Goal: Task Accomplishment & Management: Complete application form

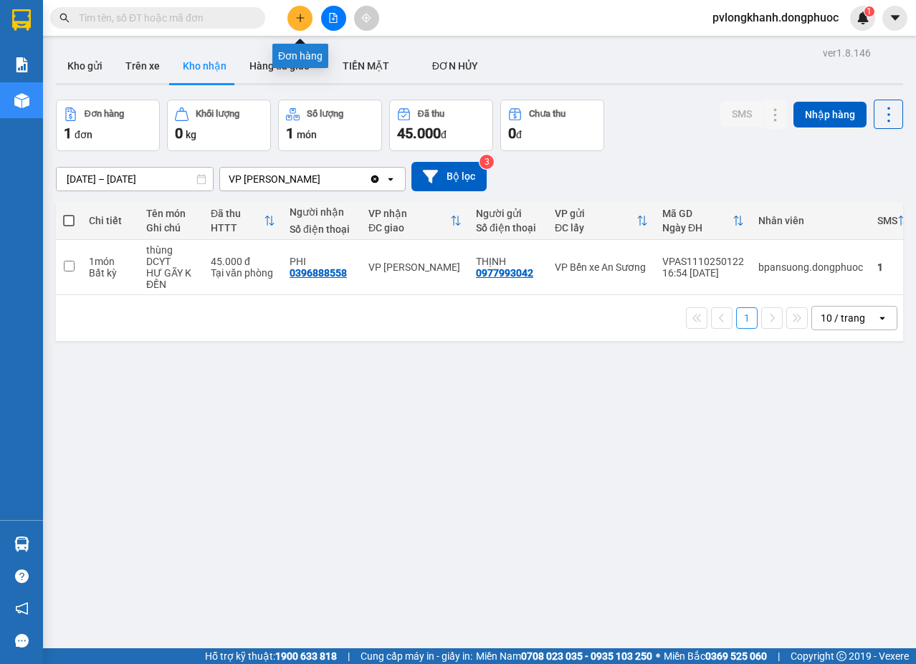
click at [307, 11] on button at bounding box center [299, 18] width 25 height 25
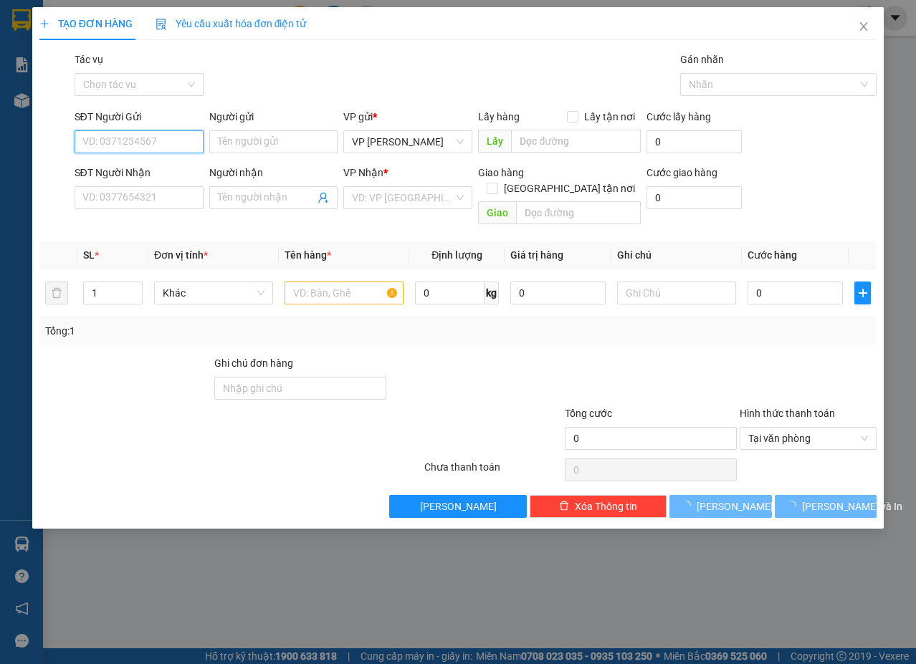
click at [171, 138] on input "SĐT Người Gửi" at bounding box center [139, 141] width 129 height 23
type input "0372452667"
click at [285, 148] on input "Người gửi" at bounding box center [273, 141] width 129 height 23
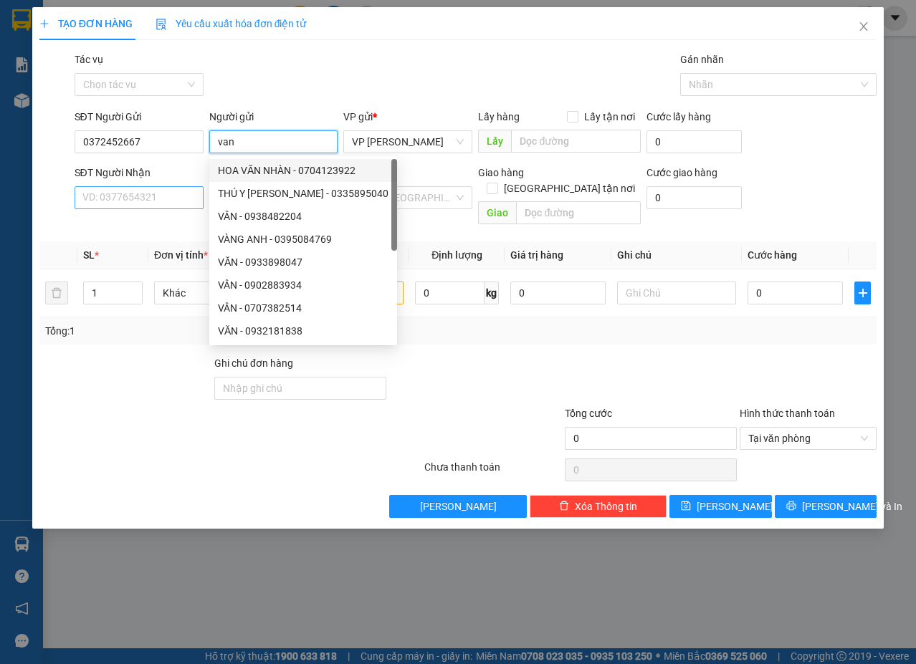
type input "van"
click at [119, 190] on input "SĐT Người Nhận" at bounding box center [139, 197] width 129 height 23
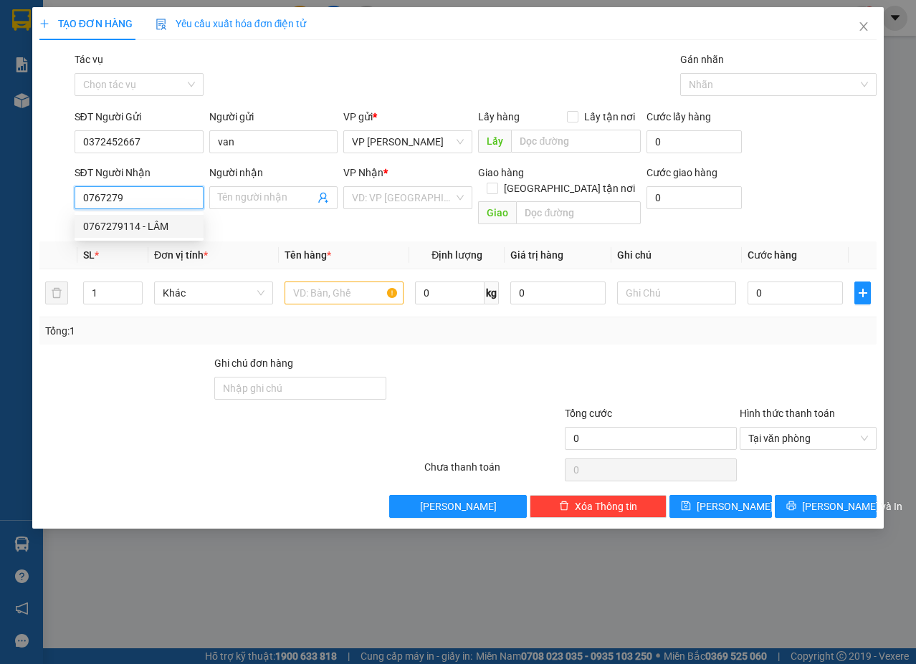
click at [123, 223] on div "0767279114 - LÂM" at bounding box center [139, 227] width 112 height 16
type input "0767279114"
type input "LÂM"
type input "40.000"
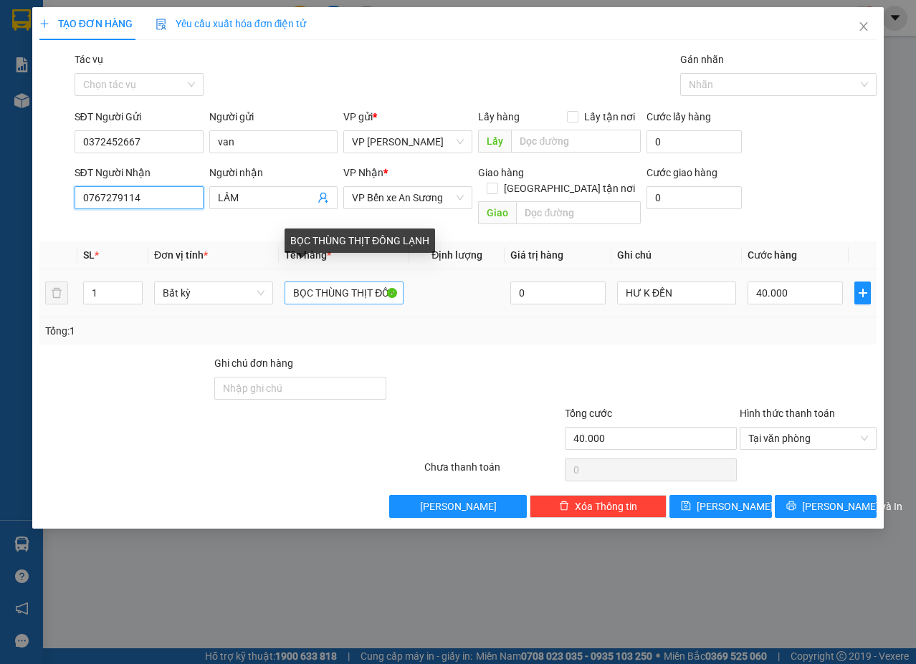
type input "0767279114"
click at [393, 282] on input "BỌC THÙNG THỊT ĐÔNG LẠNH" at bounding box center [344, 293] width 119 height 23
click at [392, 282] on input "BỌC THÙNG THỊT ĐÔNG LẠNH" at bounding box center [344, 293] width 119 height 23
click at [384, 282] on input "BỌC [PERSON_NAME] LẠNH" at bounding box center [344, 293] width 119 height 23
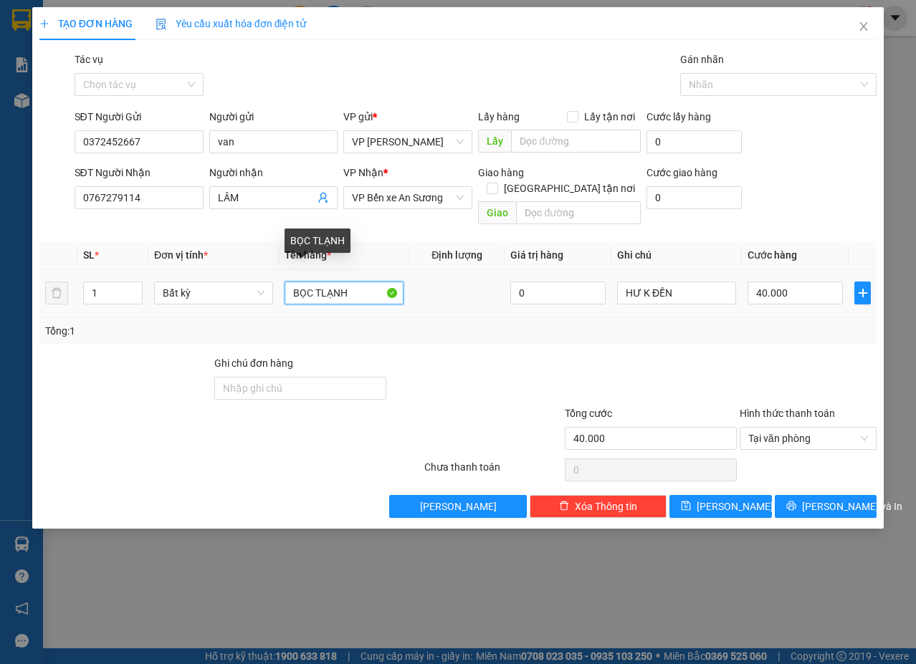
click at [381, 282] on input "BỌC TLẠNH" at bounding box center [344, 293] width 119 height 23
type input "B"
type input "thung tp"
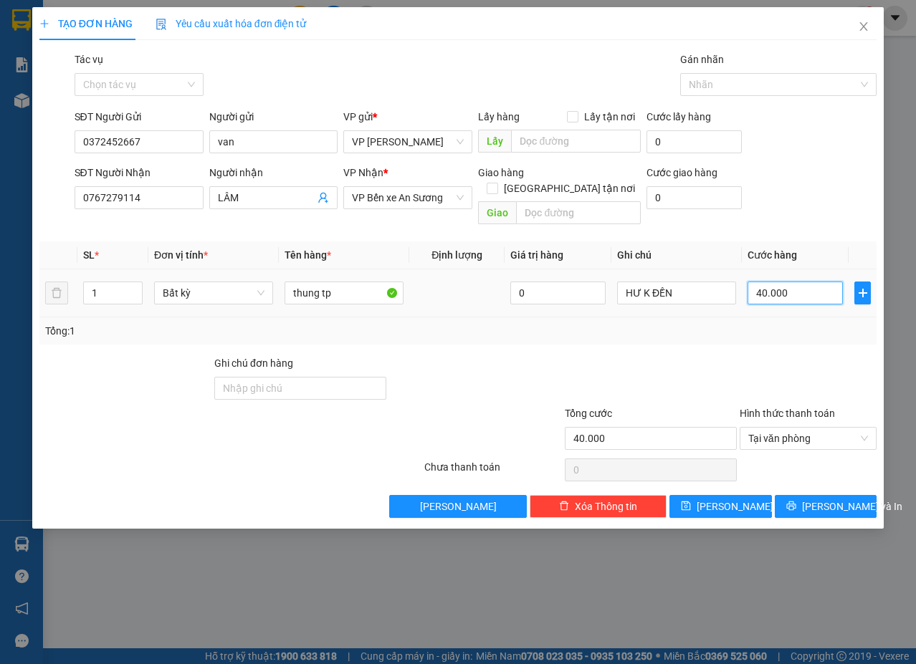
click at [823, 282] on input "40.000" at bounding box center [794, 293] width 95 height 23
type input "0"
type input "05"
type input "50"
type input "050"
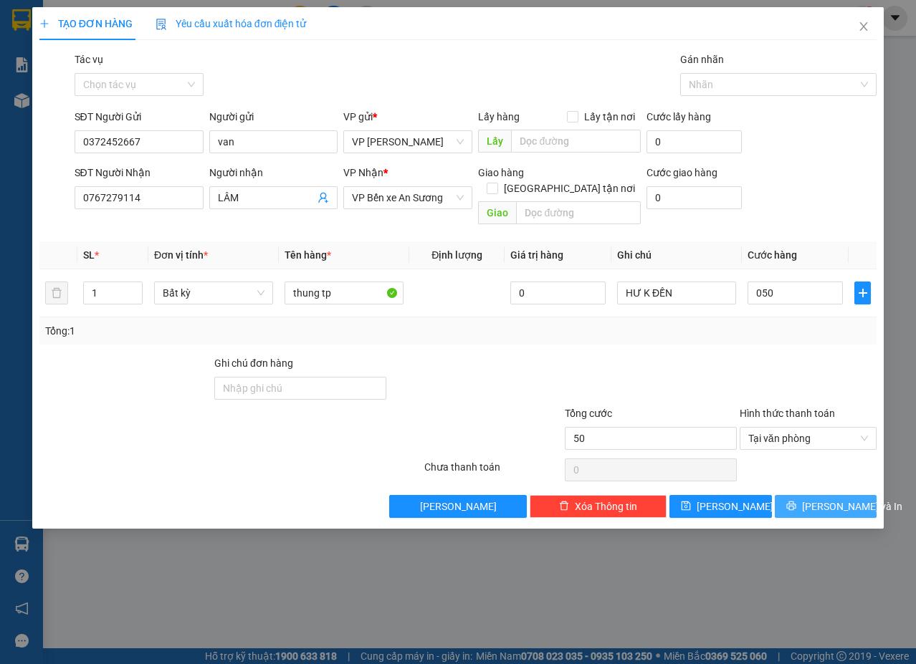
type input "50.000"
click at [815, 499] on span "[PERSON_NAME] và In" at bounding box center [852, 507] width 100 height 16
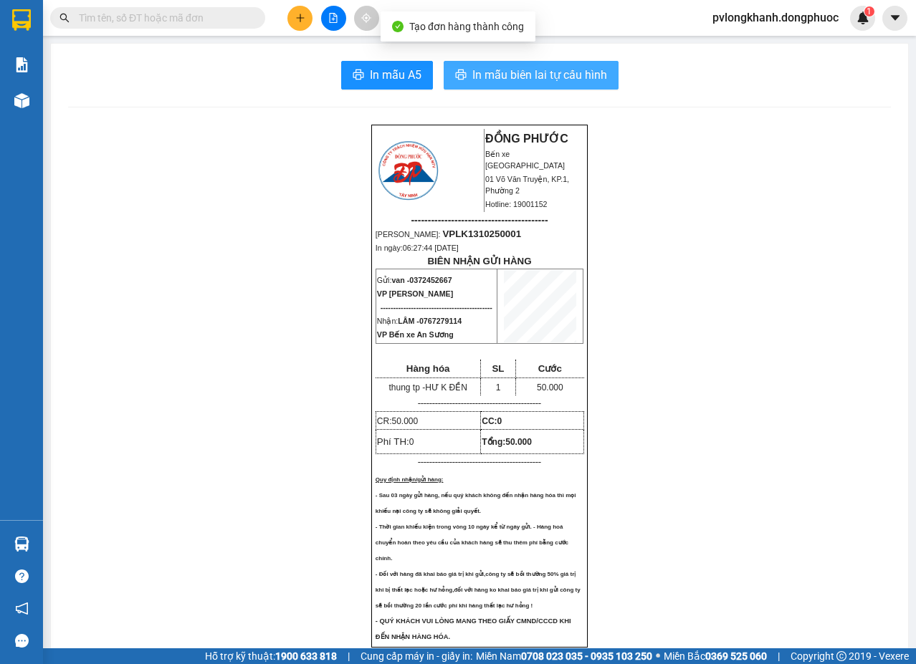
click at [500, 74] on span "In mẫu biên lai tự cấu hình" at bounding box center [539, 75] width 135 height 18
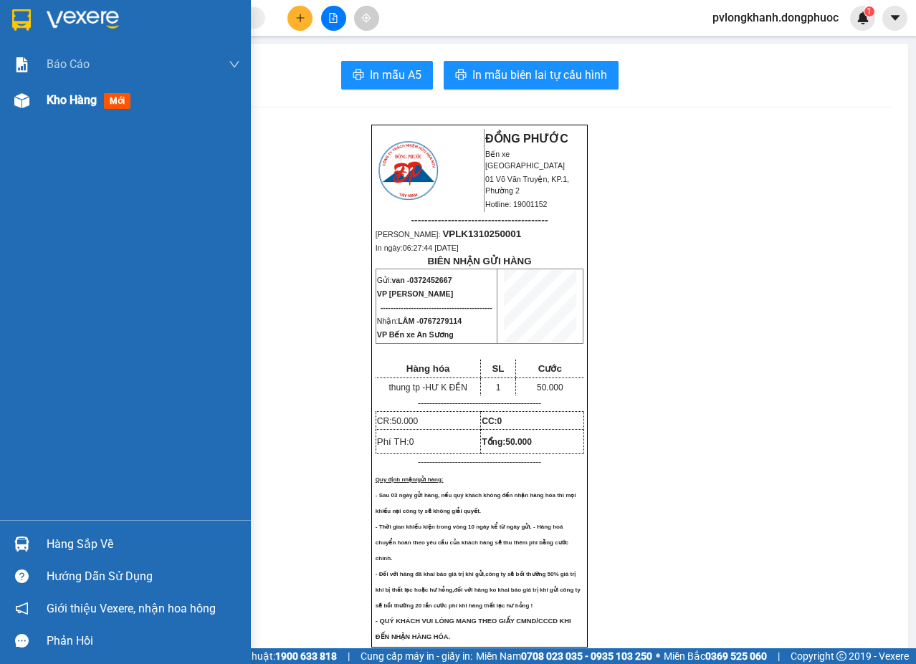
click at [74, 105] on span "Kho hàng" at bounding box center [72, 100] width 50 height 14
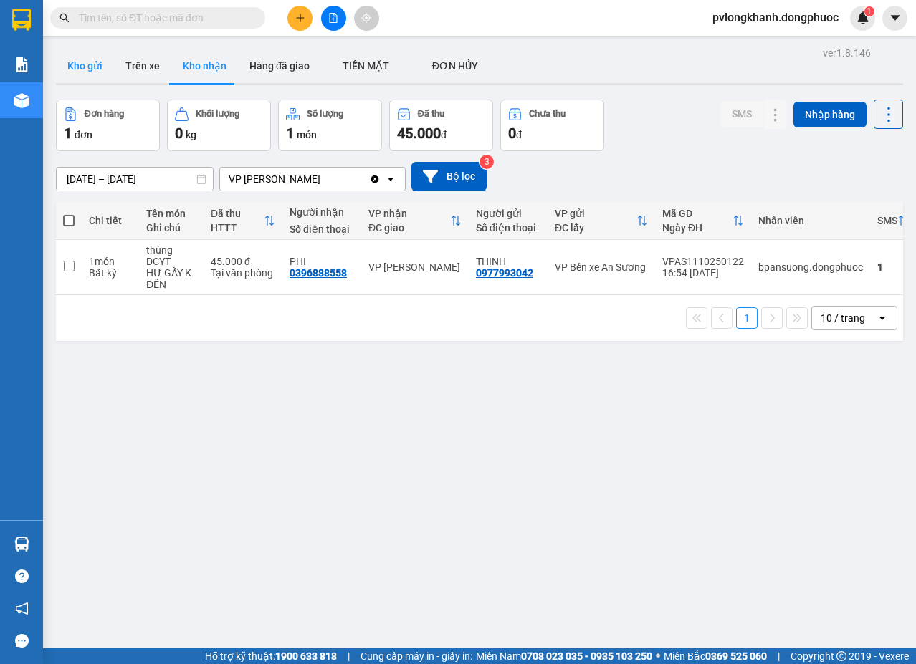
click at [87, 62] on button "Kho gửi" at bounding box center [85, 66] width 58 height 34
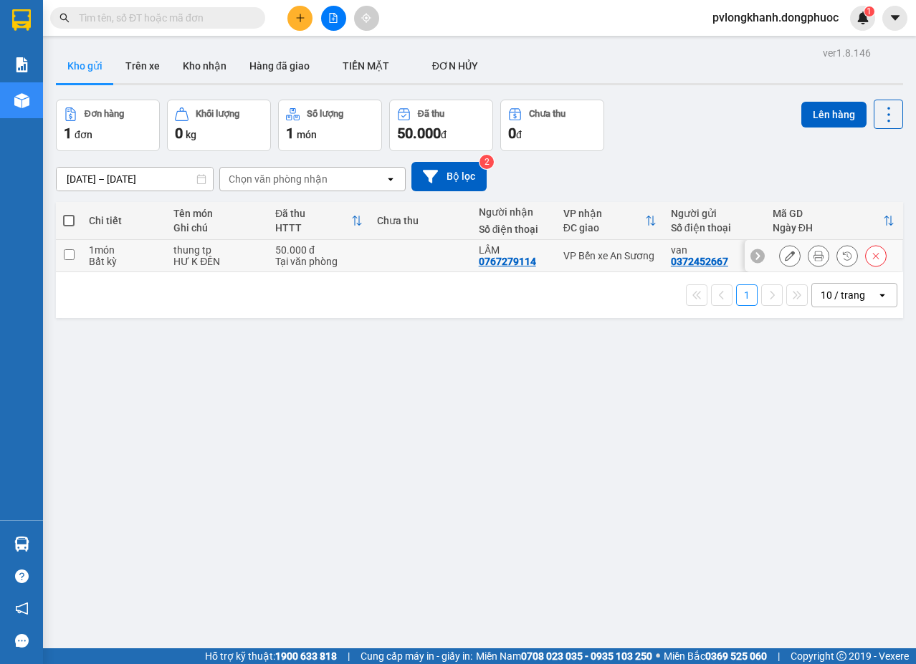
click at [253, 257] on div "HƯ K ĐỀN" at bounding box center [216, 261] width 87 height 11
checkbox input "true"
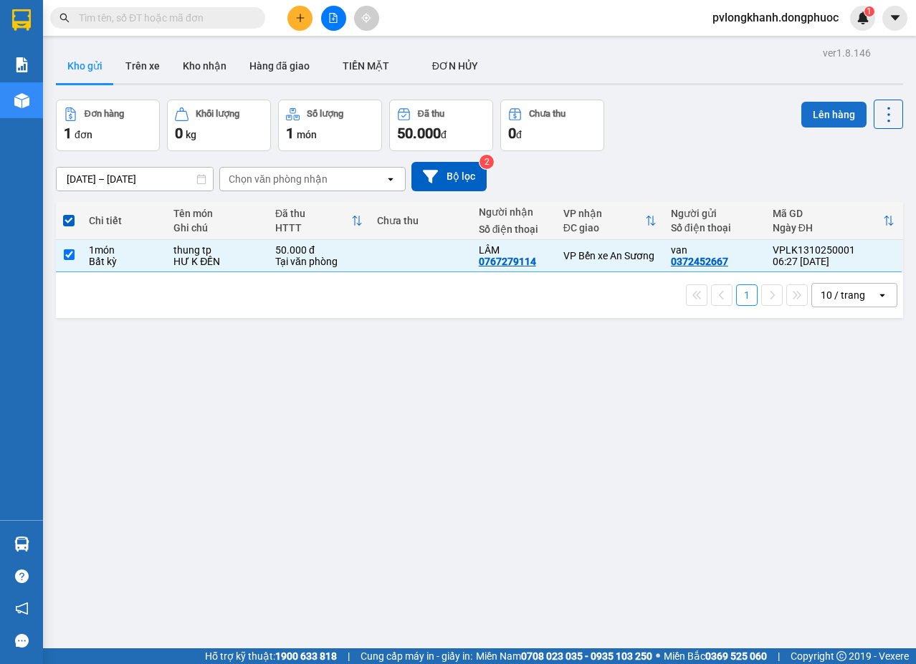
click at [823, 105] on button "Lên hàng" at bounding box center [833, 115] width 65 height 26
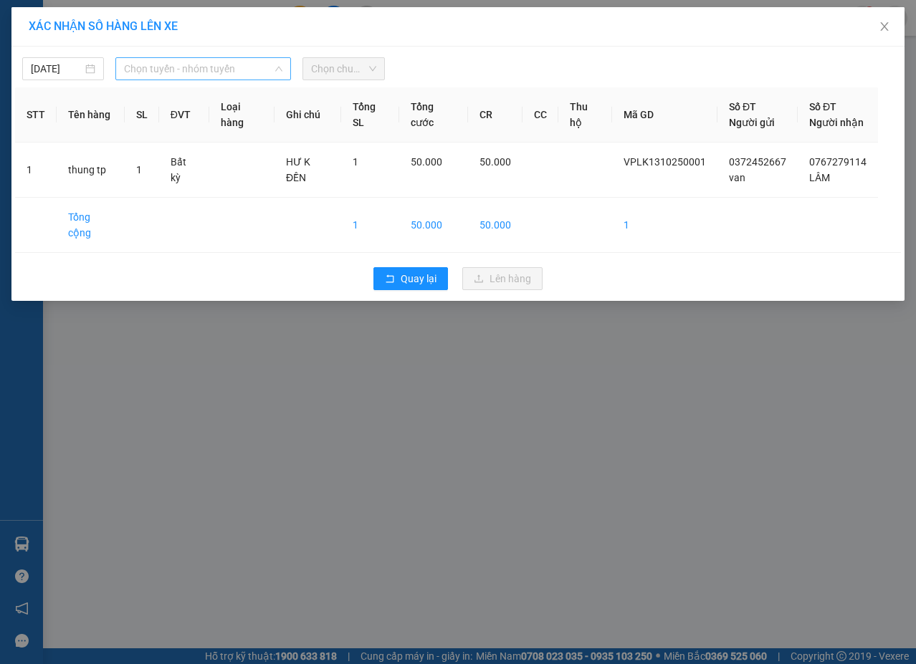
click at [254, 59] on span "Chọn tuyến - nhóm tuyến" at bounding box center [203, 69] width 158 height 22
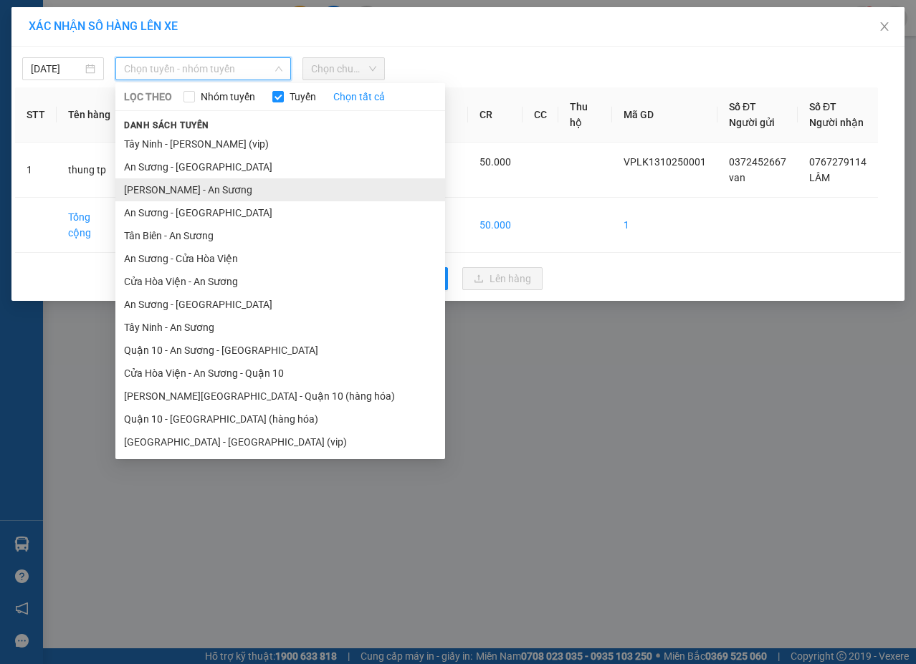
drag, startPoint x: 209, startPoint y: 190, endPoint x: 219, endPoint y: 182, distance: 12.8
click at [210, 190] on li "Châu Thành - An Sương" at bounding box center [280, 189] width 330 height 23
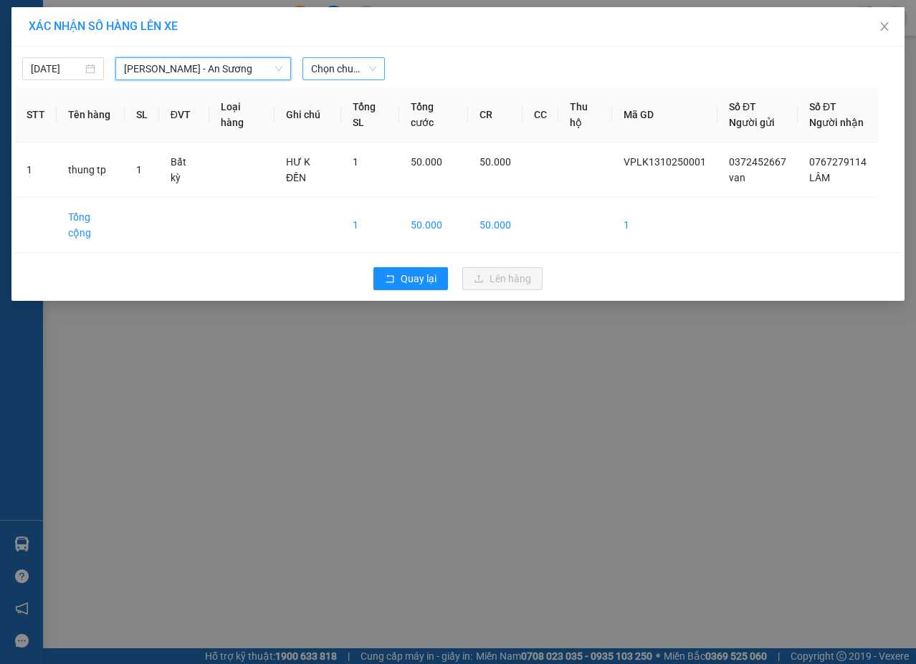
click at [348, 72] on span "Chọn chuyến" at bounding box center [343, 69] width 65 height 22
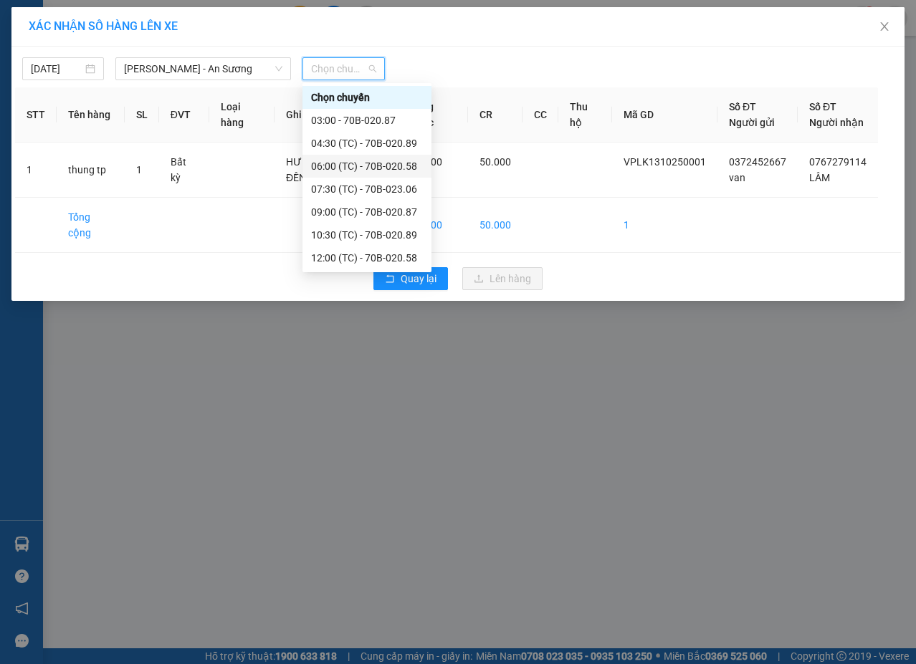
click at [359, 160] on div "06:00 (TC) - 70B-020.58" at bounding box center [367, 166] width 112 height 16
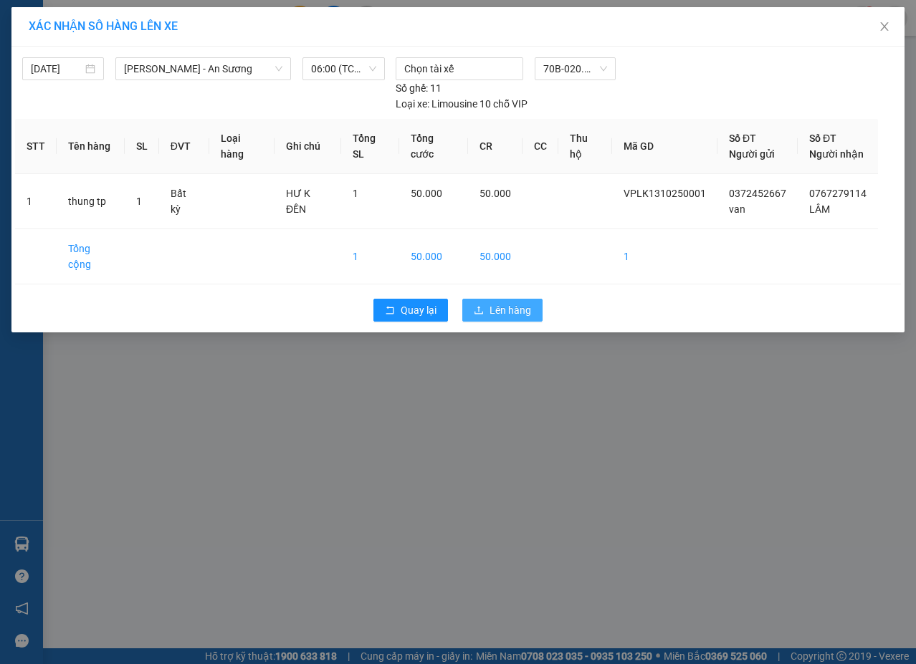
click at [489, 302] on span "Lên hàng" at bounding box center [510, 310] width 42 height 16
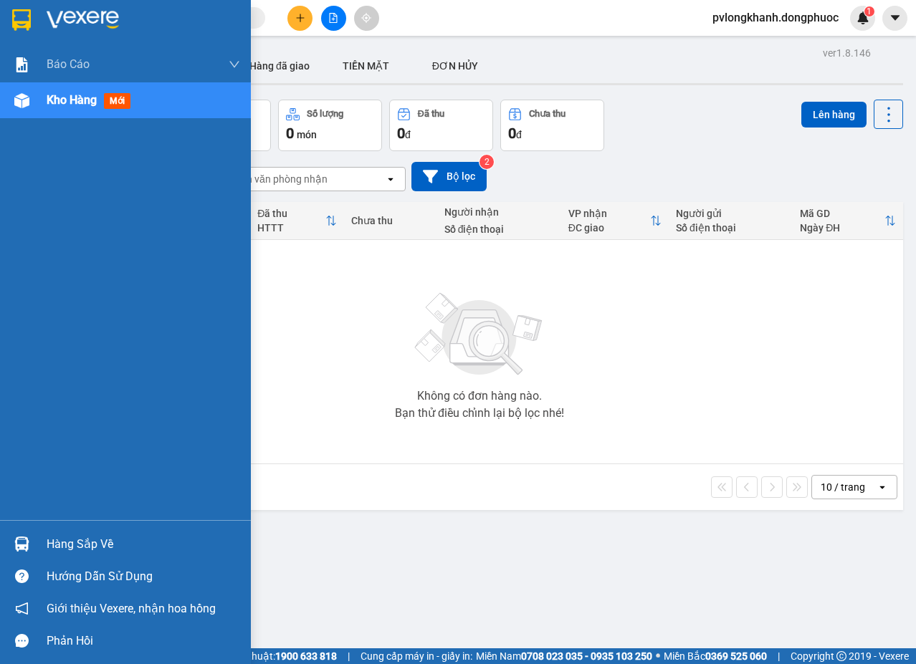
click at [92, 543] on div "Hàng sắp về" at bounding box center [144, 545] width 194 height 22
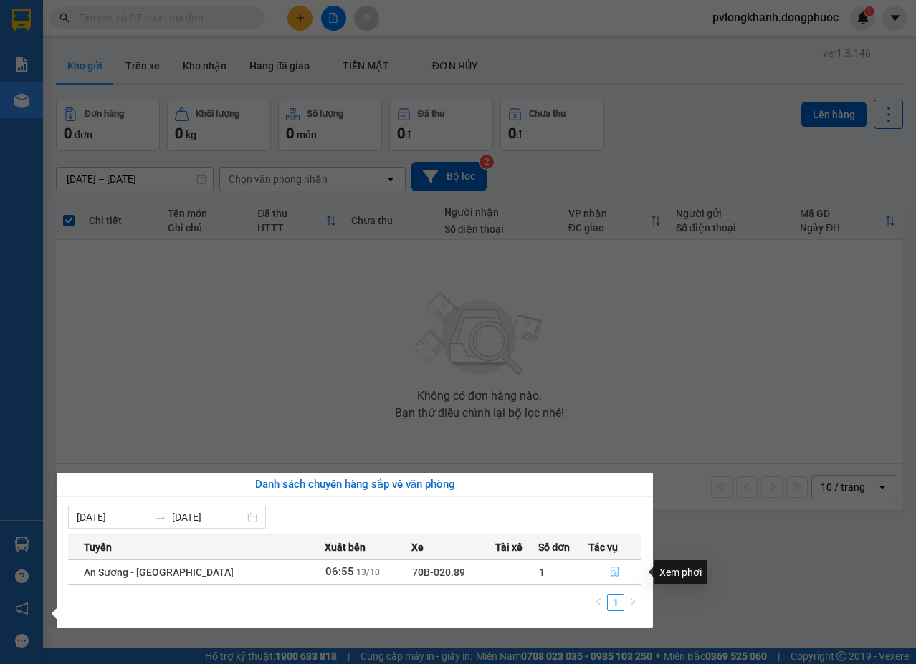
click at [613, 571] on icon "file-done" at bounding box center [615, 572] width 10 height 10
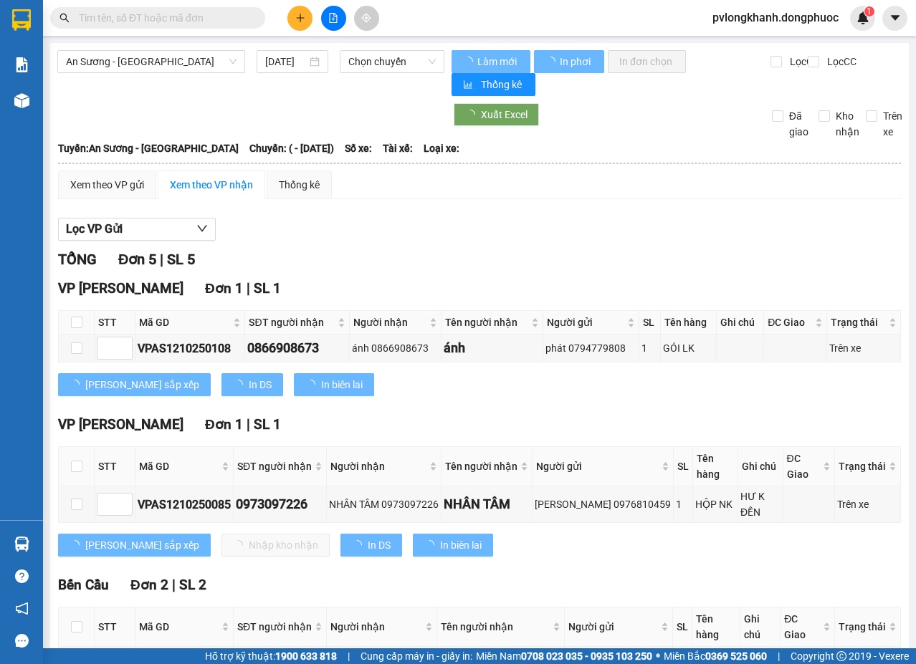
type input "13/10/2025"
